Goal: Transaction & Acquisition: Purchase product/service

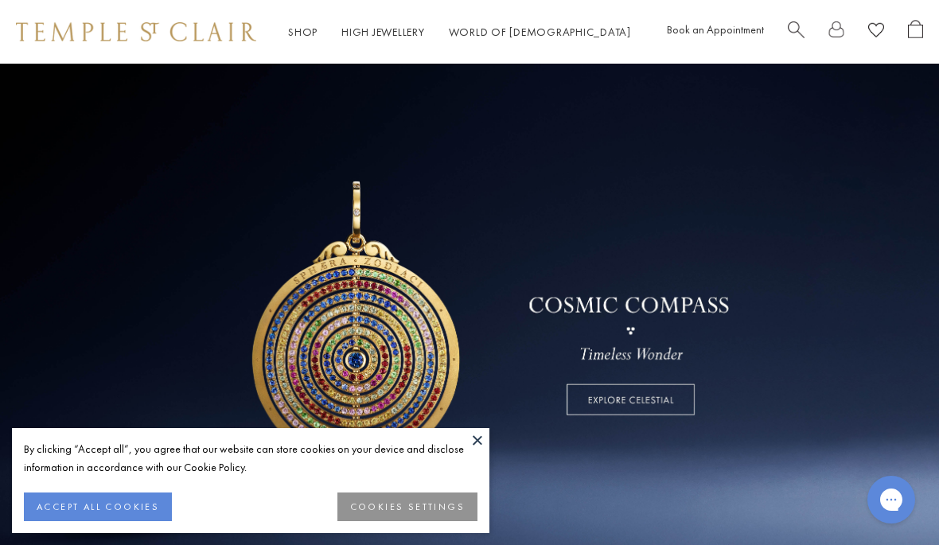
click at [130, 495] on button "ACCEPT ALL COOKIES" at bounding box center [98, 506] width 148 height 29
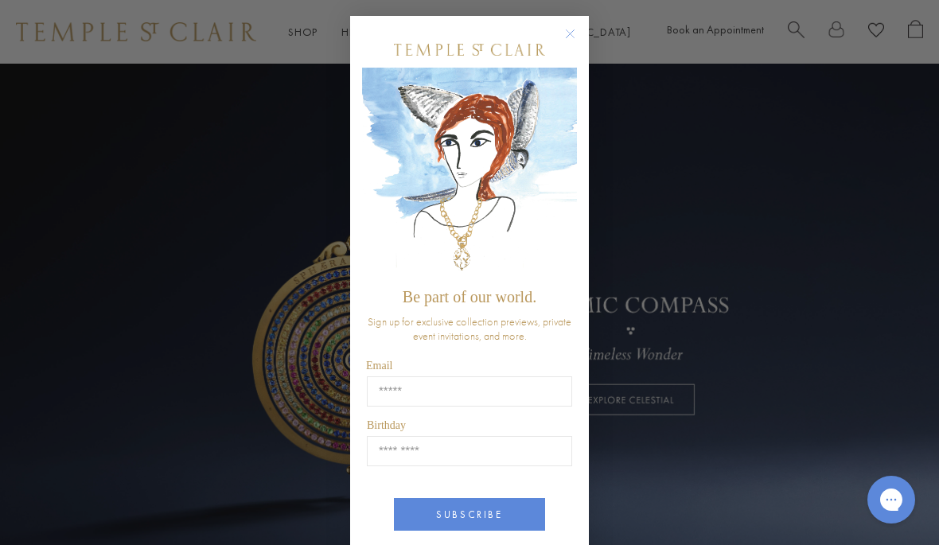
click at [793, 22] on div "Close dialog Be part of our world. Sign up for exclusive collection previews, p…" at bounding box center [469, 272] width 939 height 545
click at [577, 39] on circle "Close dialog" at bounding box center [570, 34] width 19 height 19
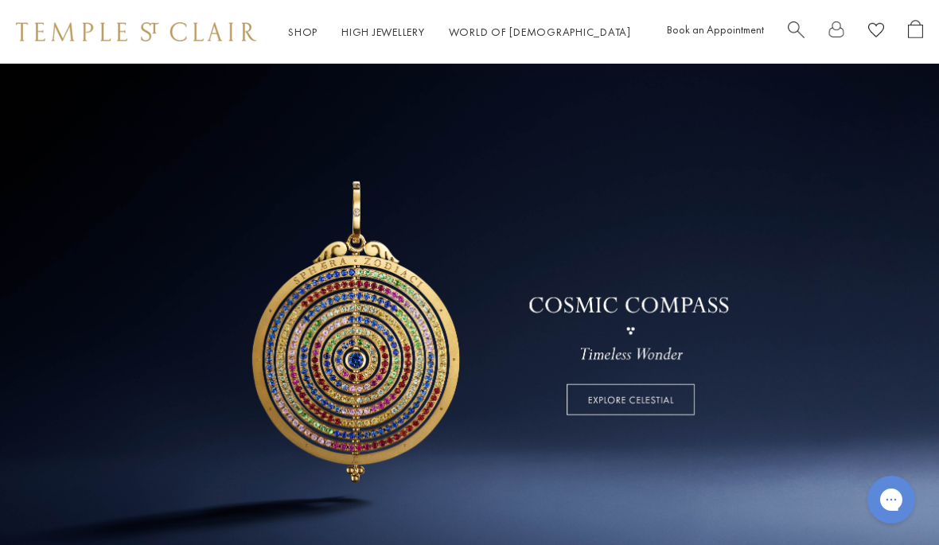
click at [791, 25] on span "Search" at bounding box center [795, 28] width 17 height 17
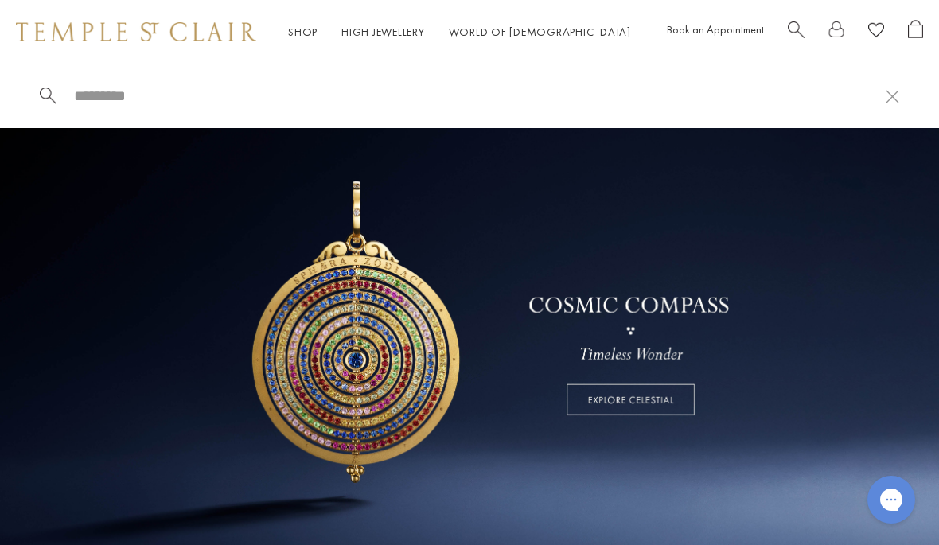
click at [173, 101] on input "search" at bounding box center [478, 96] width 813 height 18
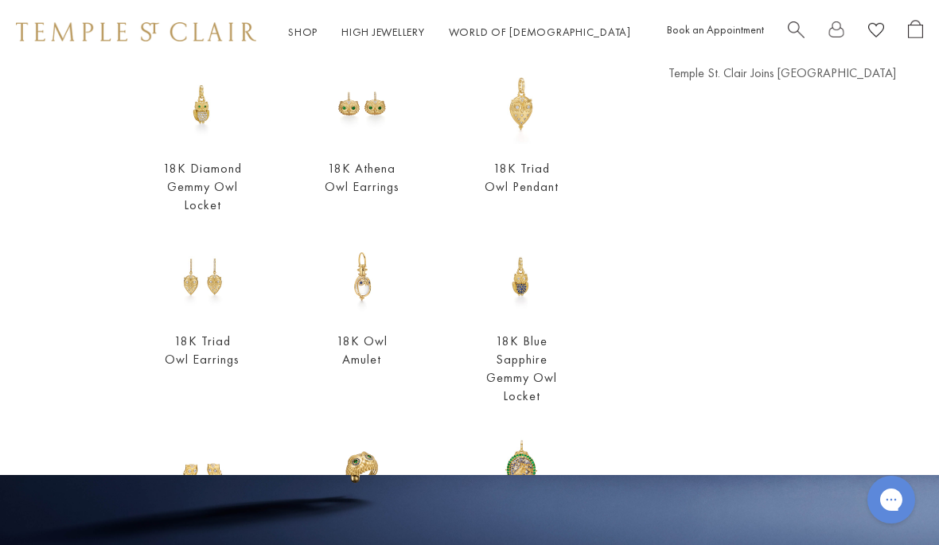
scroll to position [158, 0]
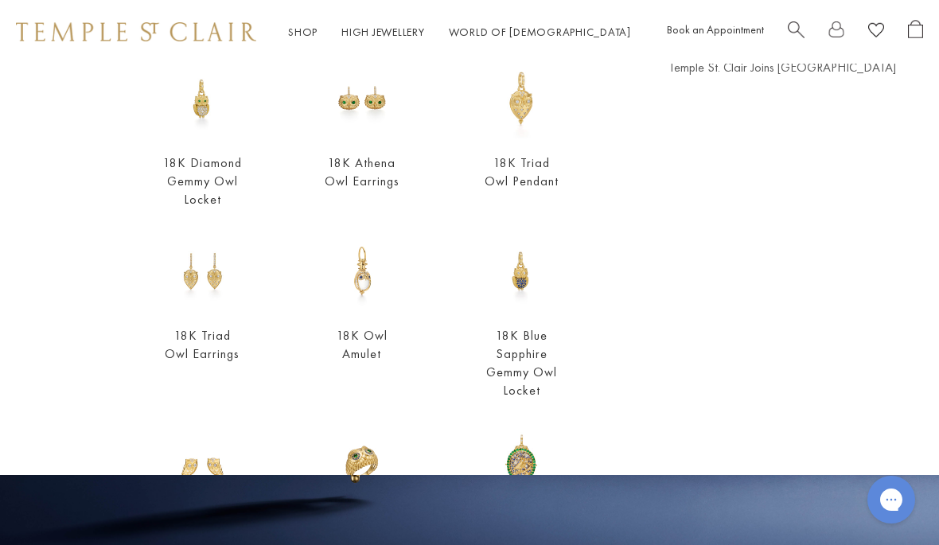
type input "***"
click at [217, 170] on link "18K Diamond Gemmy Owl Locket" at bounding box center [202, 180] width 79 height 53
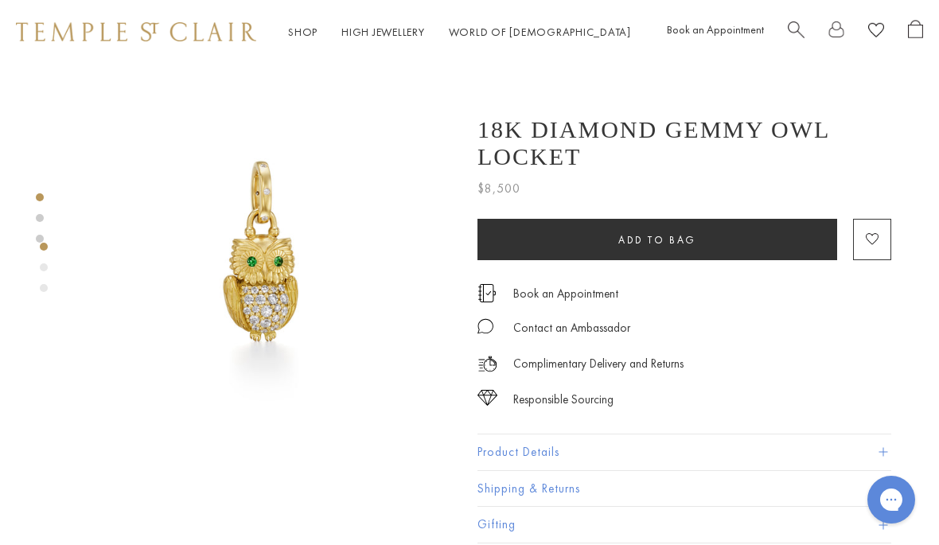
click at [37, 221] on link at bounding box center [40, 218] width 8 height 8
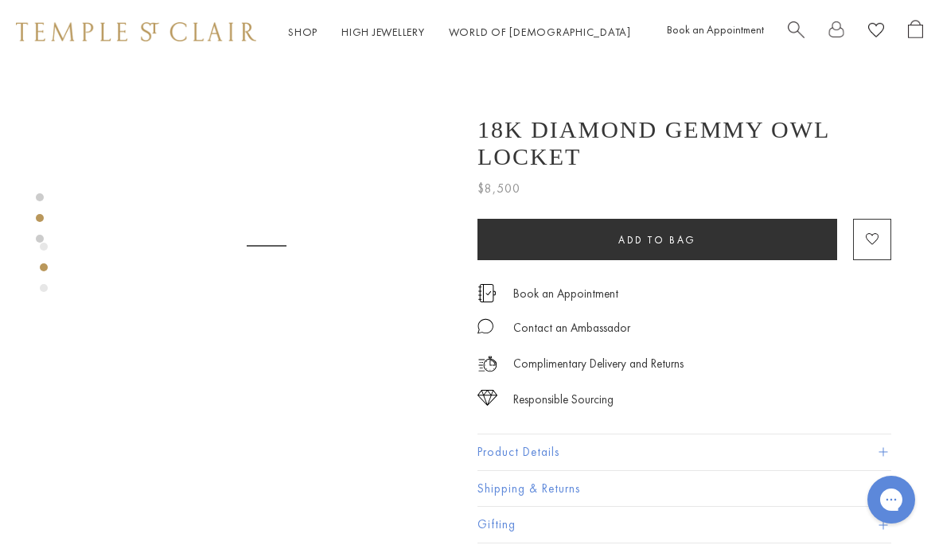
scroll to position [418, 0]
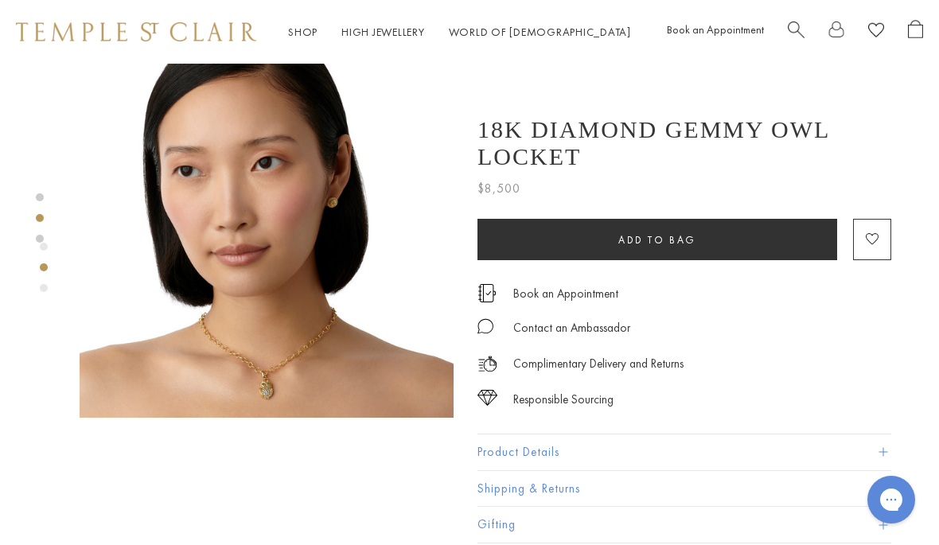
click at [44, 243] on div "Product gallery navigation" at bounding box center [44, 247] width 8 height 8
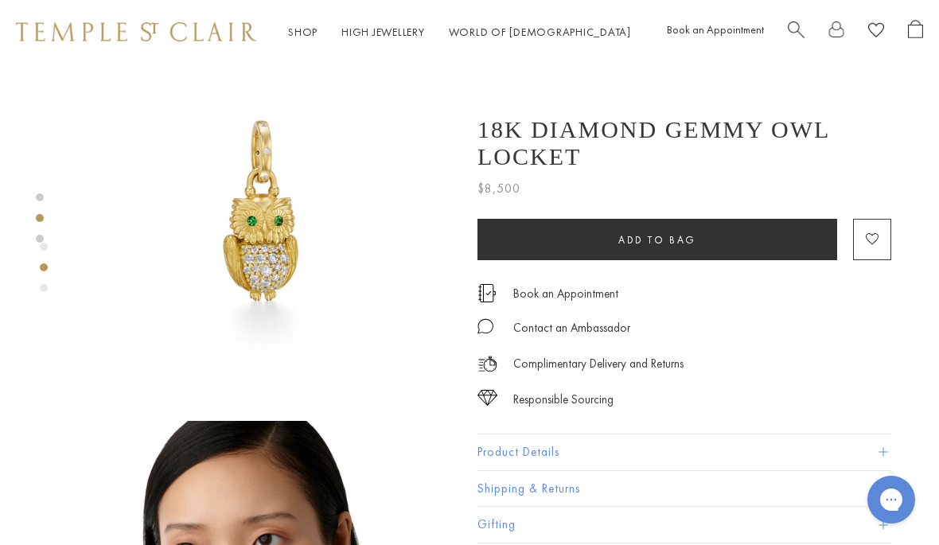
scroll to position [0, 0]
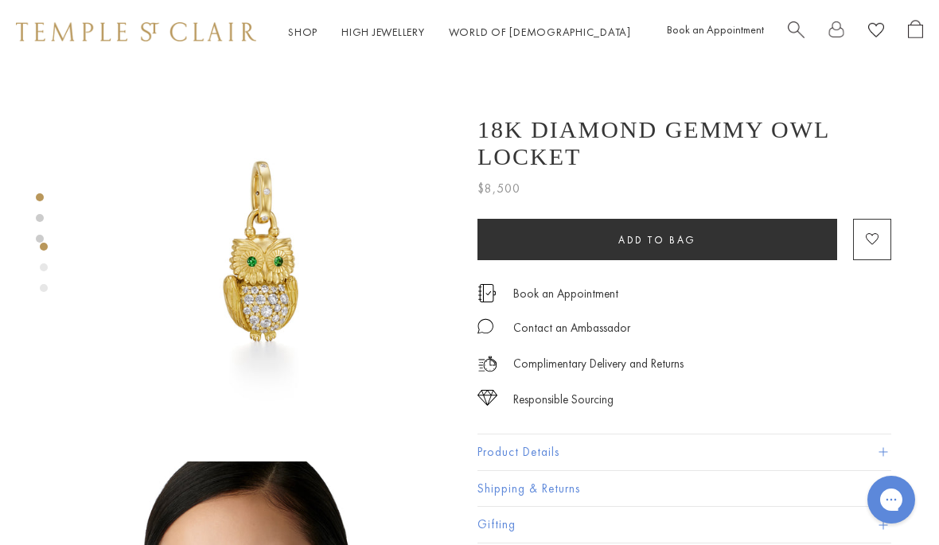
click at [45, 287] on div "Product gallery navigation" at bounding box center [44, 288] width 8 height 8
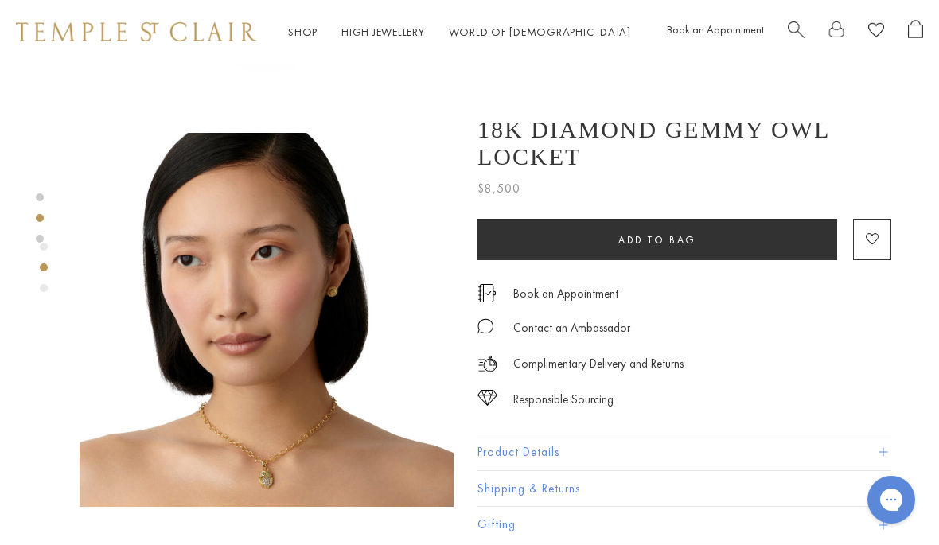
scroll to position [795, 0]
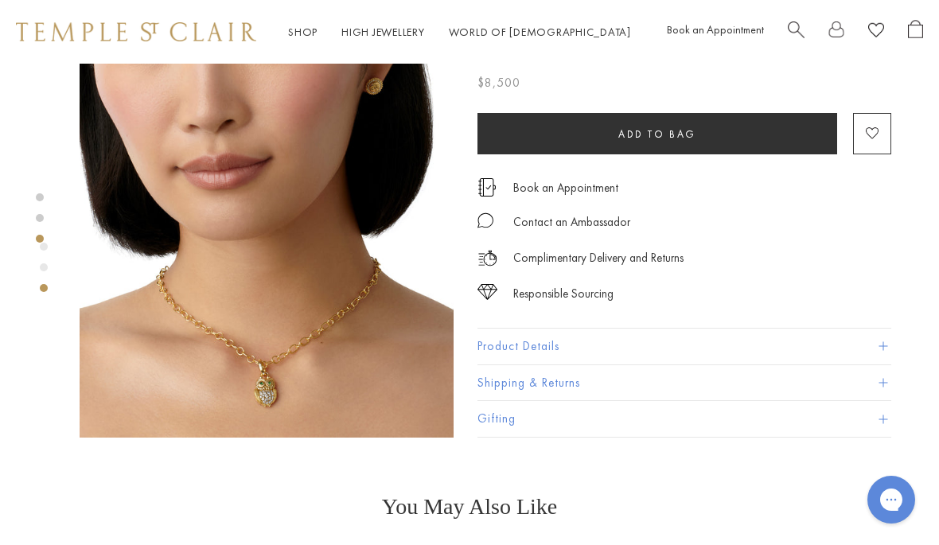
click at [45, 271] on div "Product gallery navigation" at bounding box center [44, 272] width 8 height 66
click at [41, 242] on link at bounding box center [40, 239] width 8 height 8
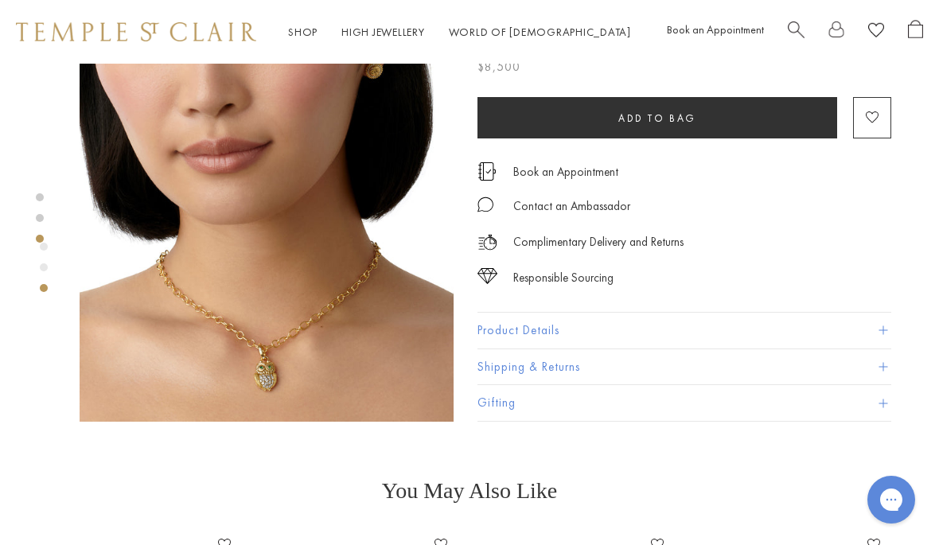
scroll to position [815, 0]
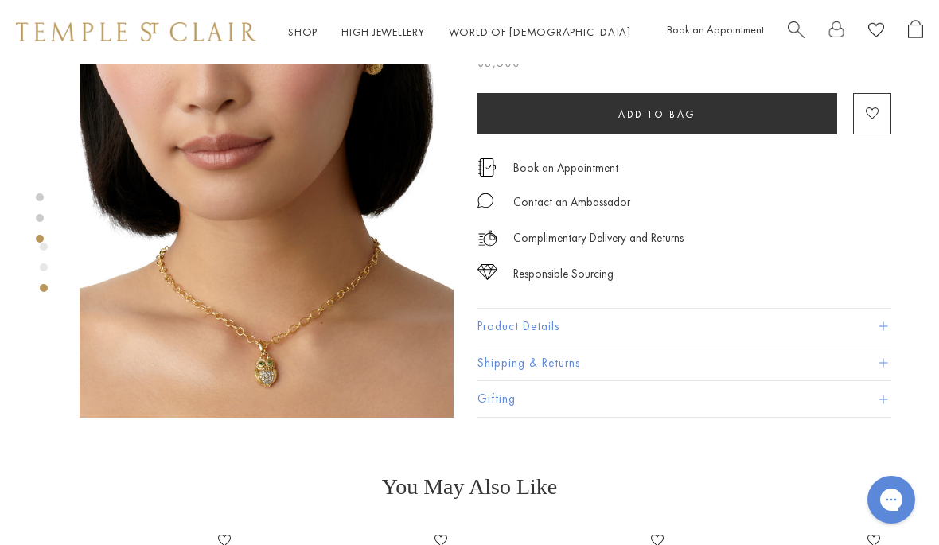
click at [567, 329] on button "Product Details" at bounding box center [684, 327] width 414 height 36
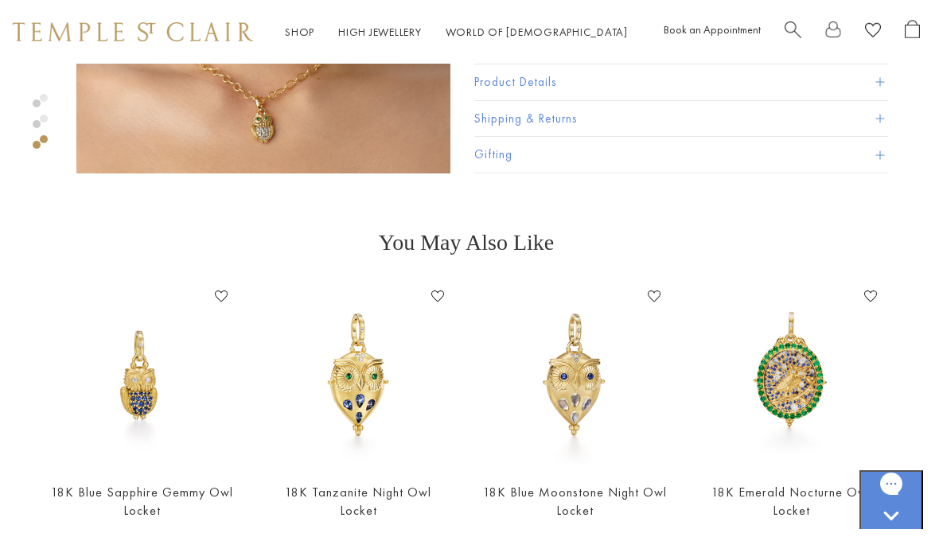
scroll to position [1063, 3]
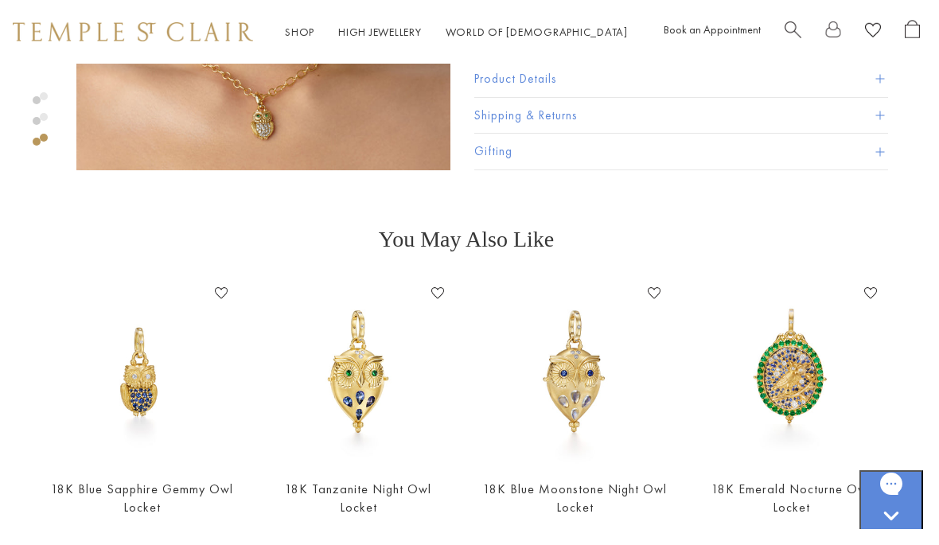
click at [142, 422] on img at bounding box center [141, 372] width 185 height 185
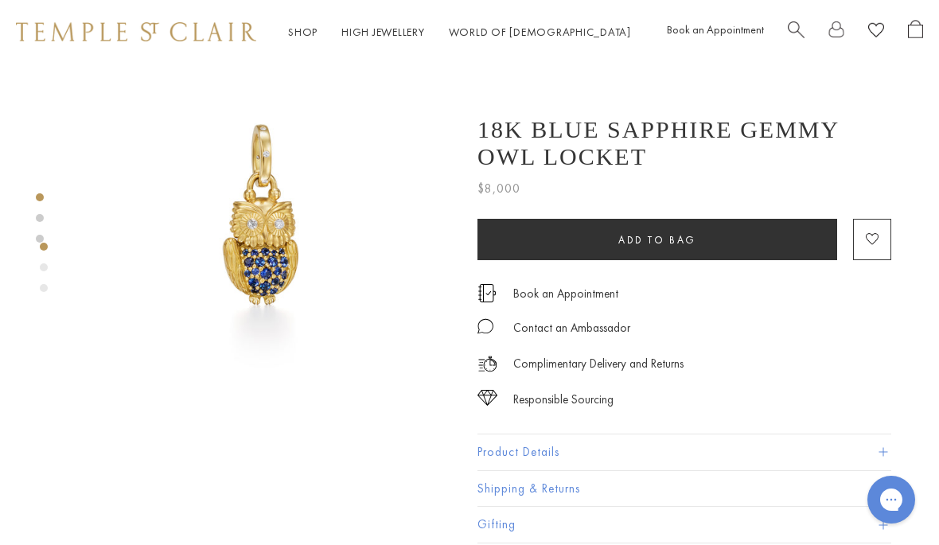
scroll to position [92, 0]
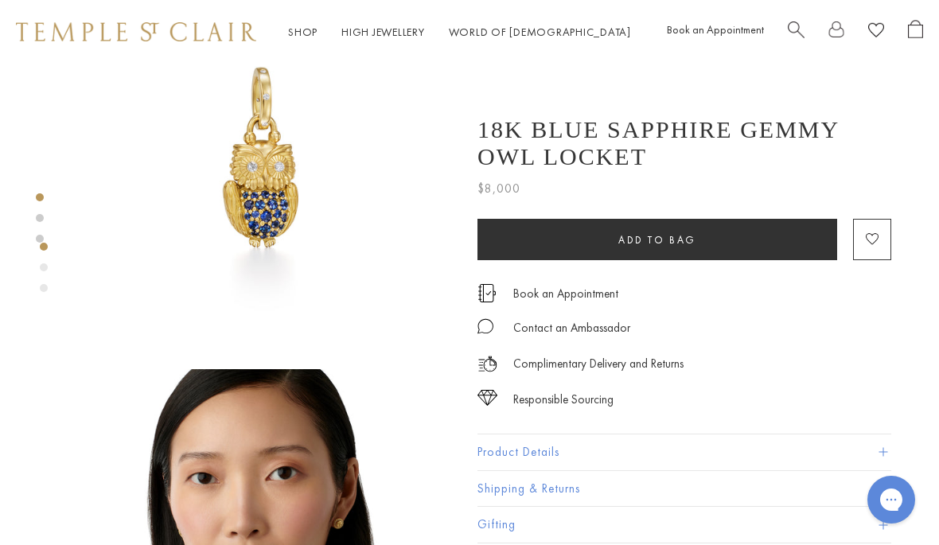
click at [546, 452] on button "Product Details" at bounding box center [684, 452] width 414 height 36
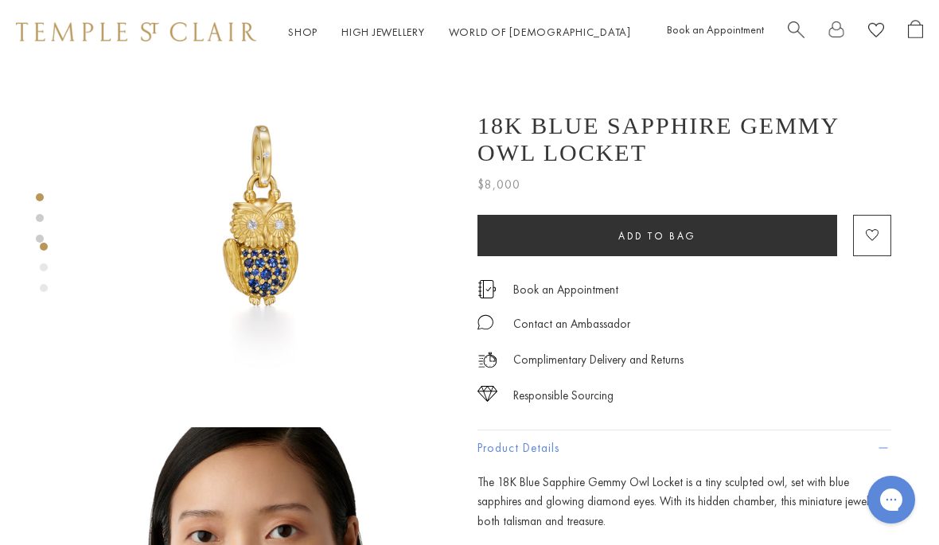
scroll to position [35, 0]
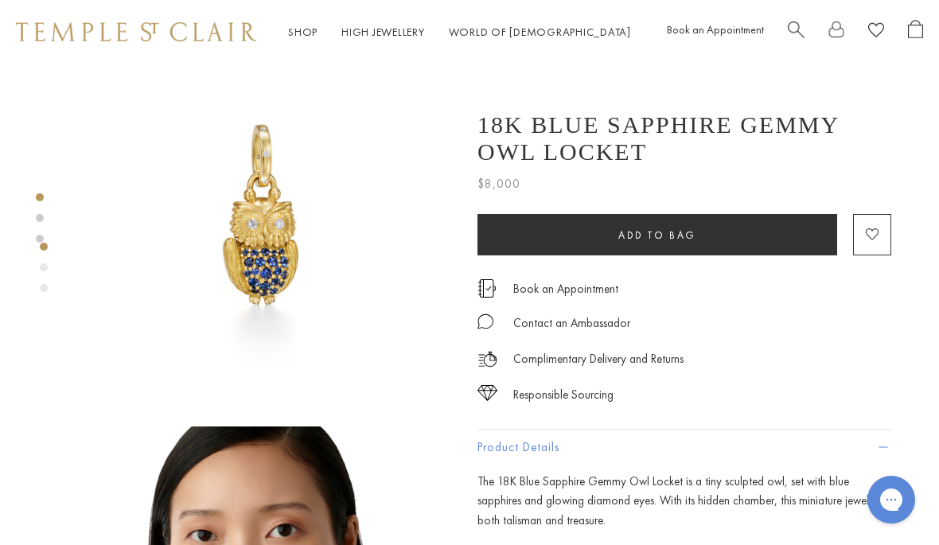
click at [605, 235] on button "Add to bag" at bounding box center [657, 234] width 360 height 41
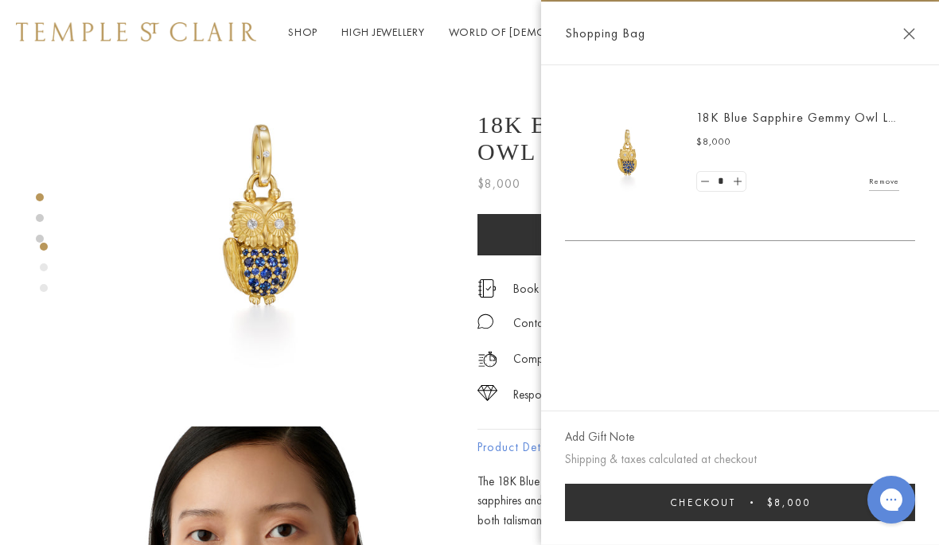
click at [150, 334] on img at bounding box center [267, 216] width 374 height 374
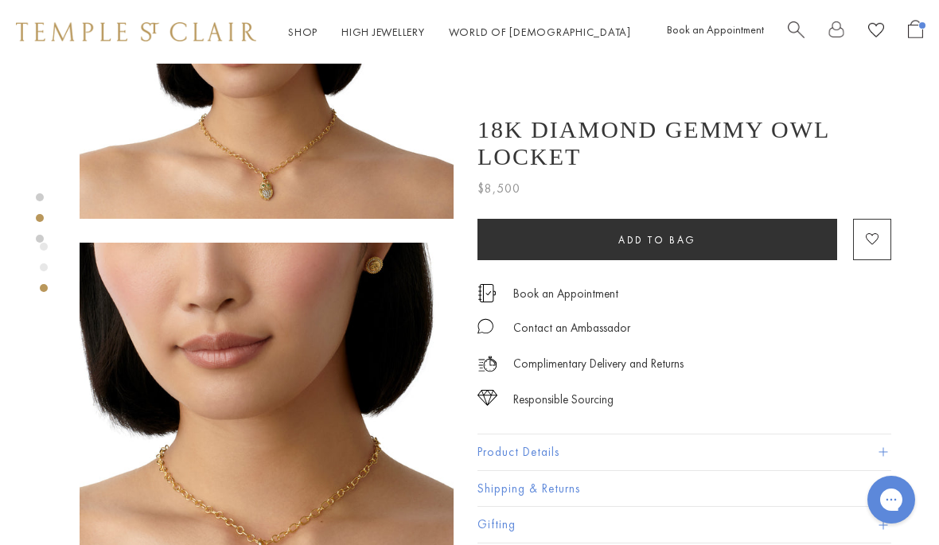
scroll to position [620, 0]
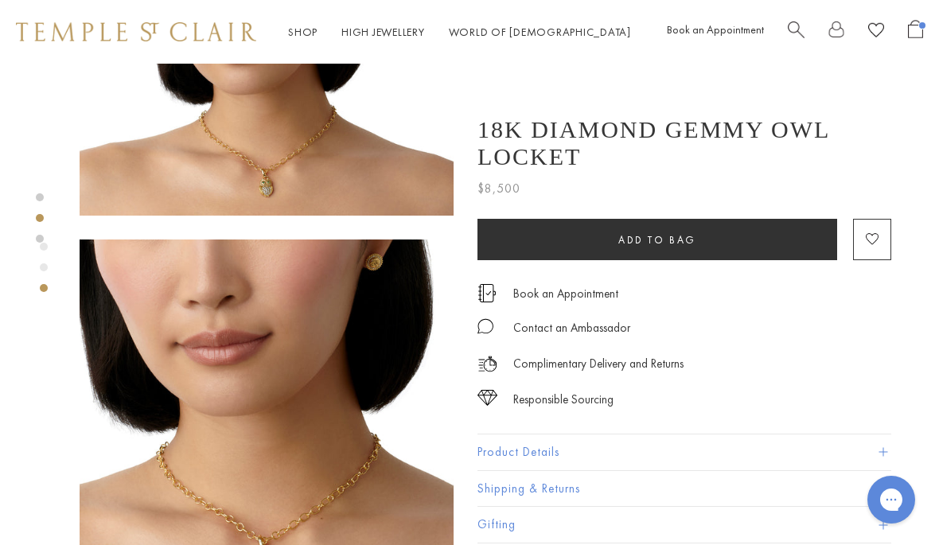
click at [880, 447] on button "Product Details" at bounding box center [684, 452] width 414 height 36
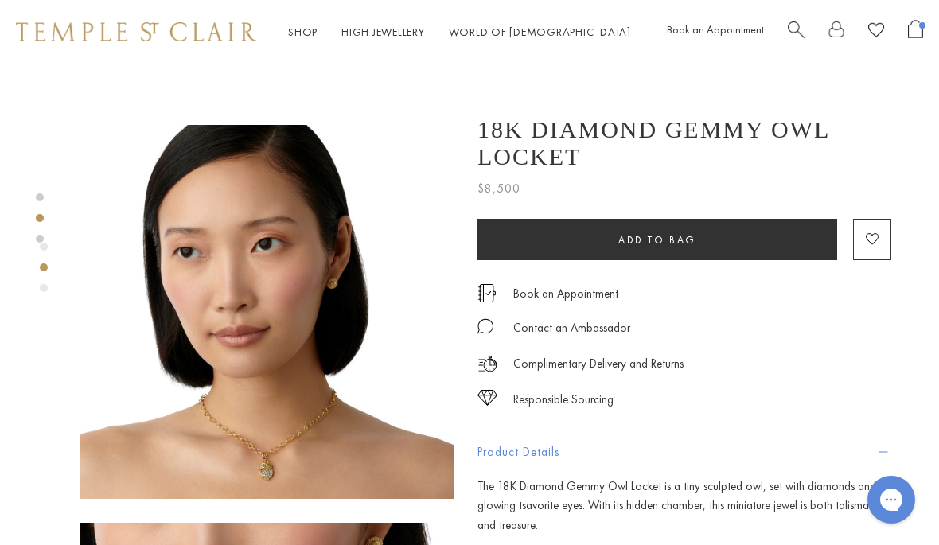
scroll to position [334, 0]
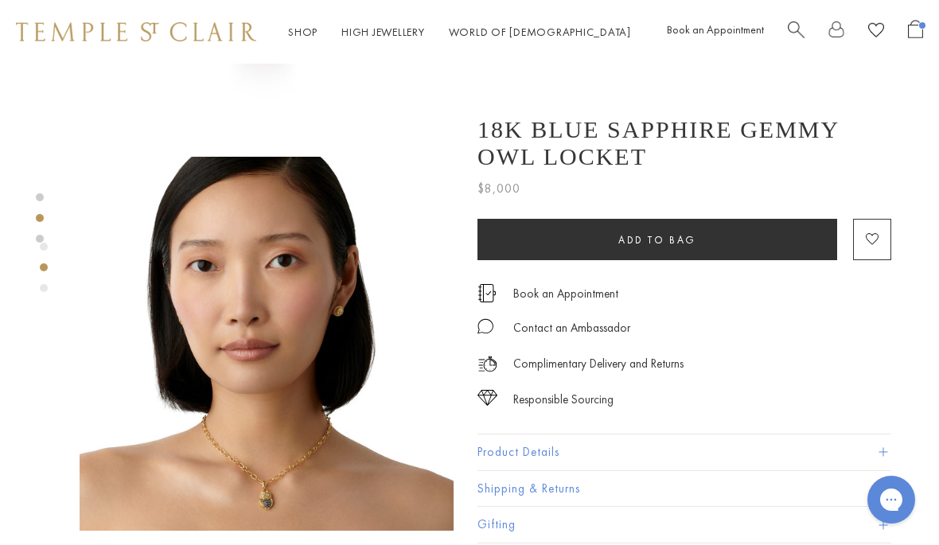
scroll to position [327, 0]
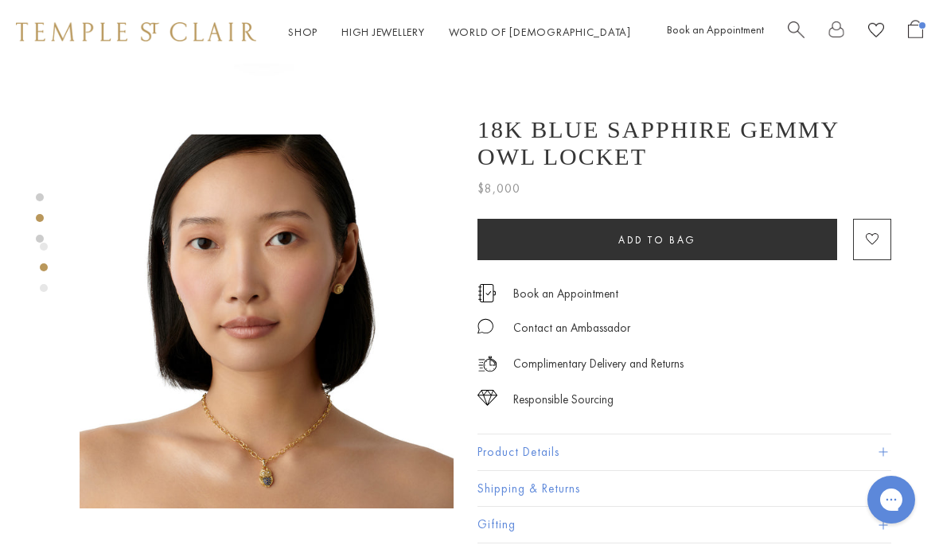
click at [842, 453] on button "Product Details" at bounding box center [684, 452] width 414 height 36
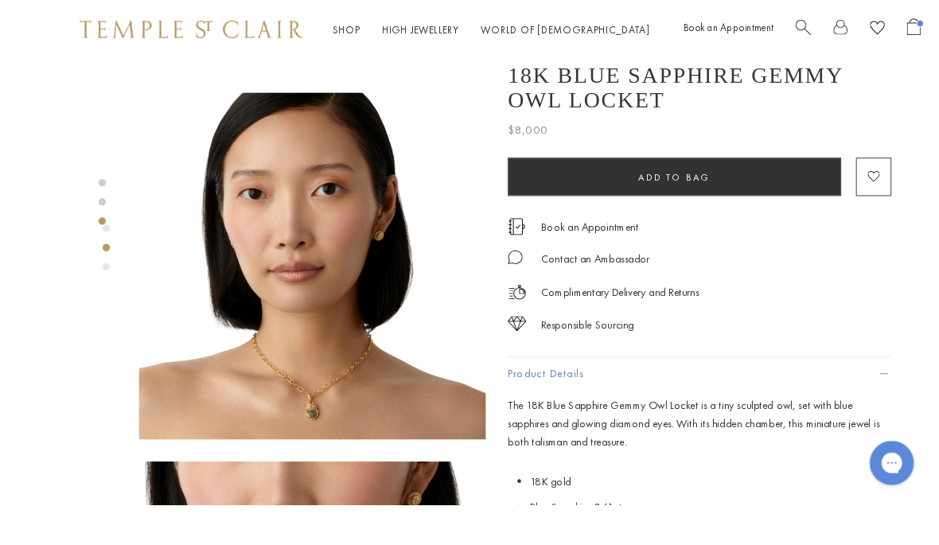
scroll to position [410, 0]
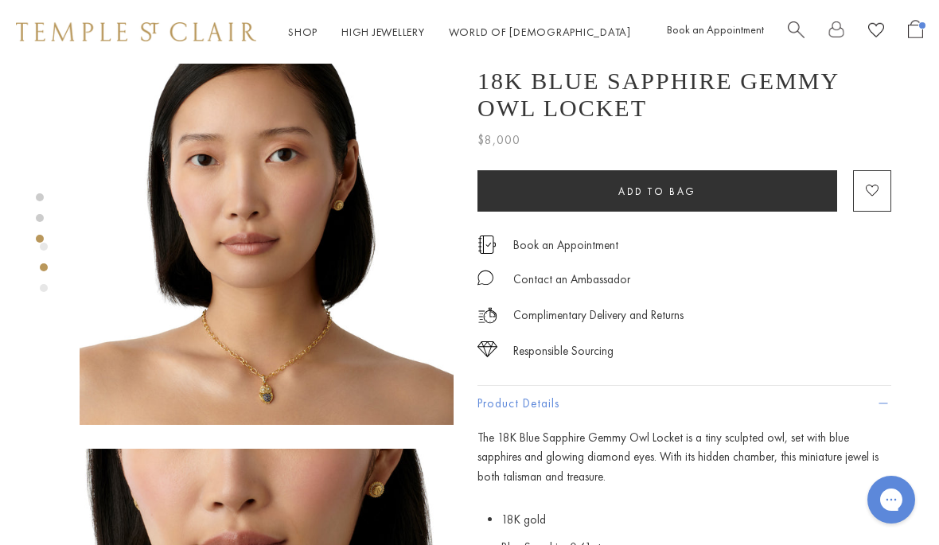
click at [42, 201] on link at bounding box center [40, 197] width 8 height 8
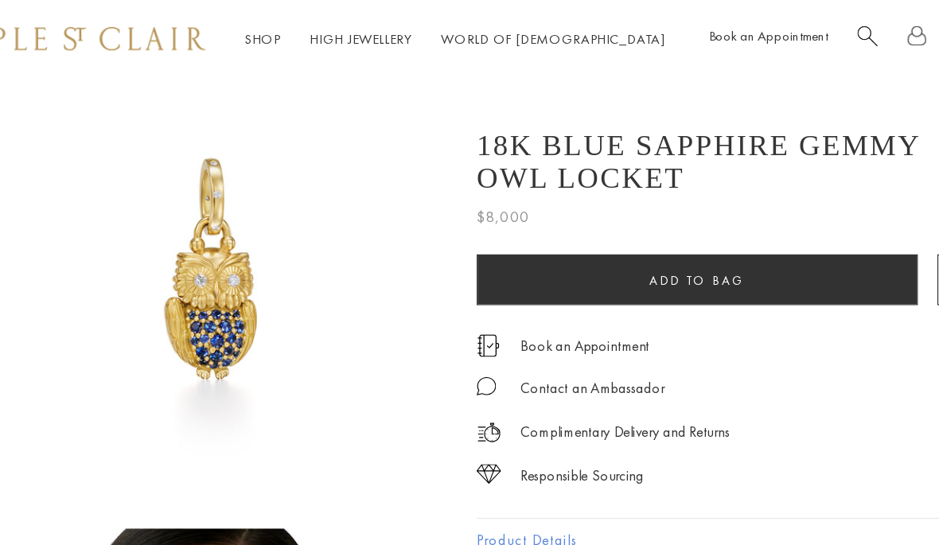
scroll to position [13, 0]
